Goal: Information Seeking & Learning: Find specific fact

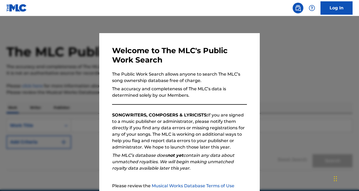
scroll to position [53, 0]
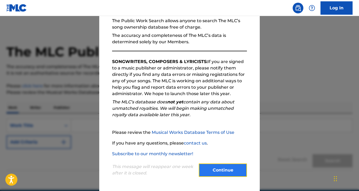
click at [225, 168] on button "Continue" at bounding box center [223, 170] width 48 height 13
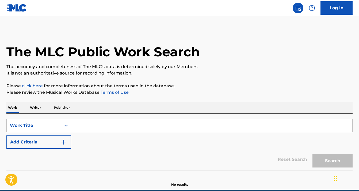
click at [99, 124] on input "Search Form" at bounding box center [211, 125] width 281 height 13
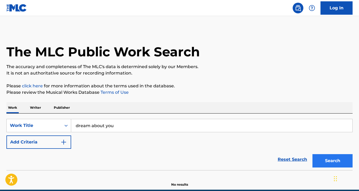
type input "dream about you"
click at [325, 161] on button "Search" at bounding box center [332, 160] width 40 height 13
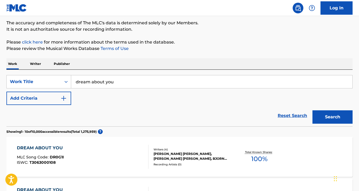
scroll to position [30, 0]
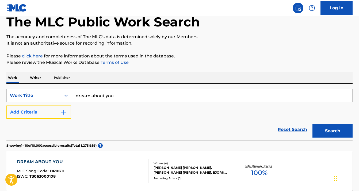
click at [62, 113] on img "Search Form" at bounding box center [63, 112] width 6 height 6
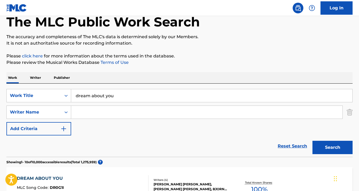
click at [88, 117] on input "Search Form" at bounding box center [206, 112] width 271 height 13
paste input "[PERSON_NAME]"
type input "[PERSON_NAME]"
click at [312, 141] on button "Search" at bounding box center [332, 147] width 40 height 13
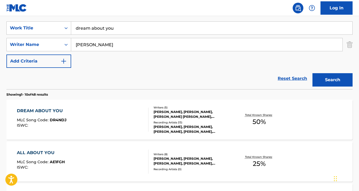
scroll to position [98, 0]
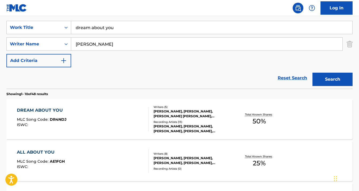
click at [129, 117] on div "DREAM ABOUT YOU MLC Song Code : DR4NDJ ISWC :" at bounding box center [82, 119] width 131 height 24
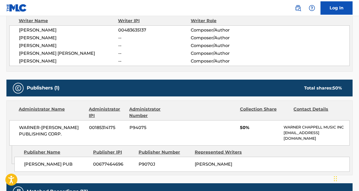
scroll to position [199, 0]
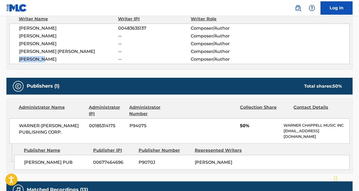
drag, startPoint x: 46, startPoint y: 60, endPoint x: 9, endPoint y: 60, distance: 37.1
click at [9, 60] on div "[PERSON_NAME] 00483635137 Composer/Author [PERSON_NAME] -- Composer/Author [PER…" at bounding box center [179, 44] width 340 height 41
drag, startPoint x: 61, startPoint y: 52, endPoint x: -9, endPoint y: 52, distance: 70.0
drag, startPoint x: 59, startPoint y: 50, endPoint x: 8, endPoint y: 50, distance: 51.0
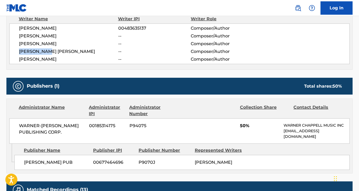
click at [8, 50] on div "Writer Name Writer IPI Writer Role [PERSON_NAME] 00483635137 Composer/Author [P…" at bounding box center [179, 40] width 346 height 60
click at [69, 9] on nav "Log In" at bounding box center [179, 8] width 359 height 16
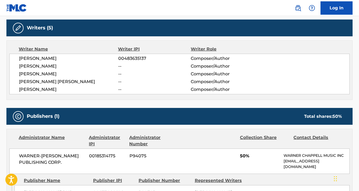
scroll to position [165, 0]
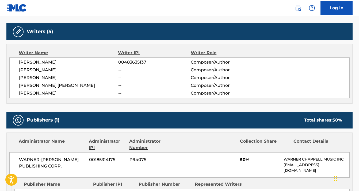
click at [55, 84] on span "[PERSON_NAME] [PERSON_NAME]" at bounding box center [68, 85] width 99 height 6
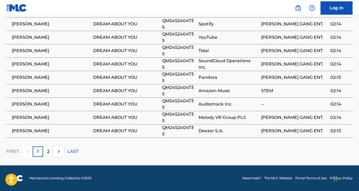
scroll to position [0, 0]
